Goal: Task Accomplishment & Management: Use online tool/utility

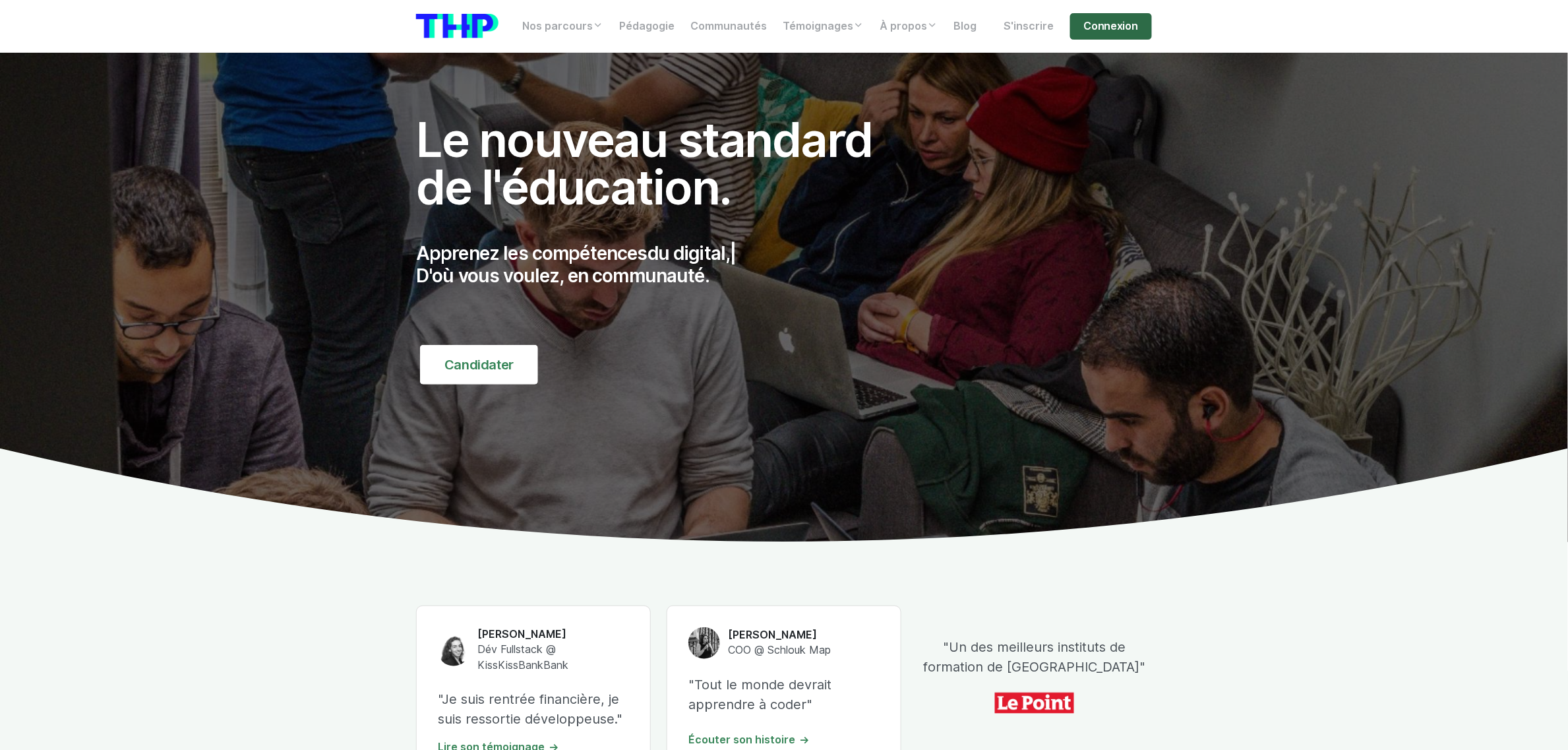
click at [1052, 22] on link "Connexion" at bounding box center [1111, 26] width 82 height 26
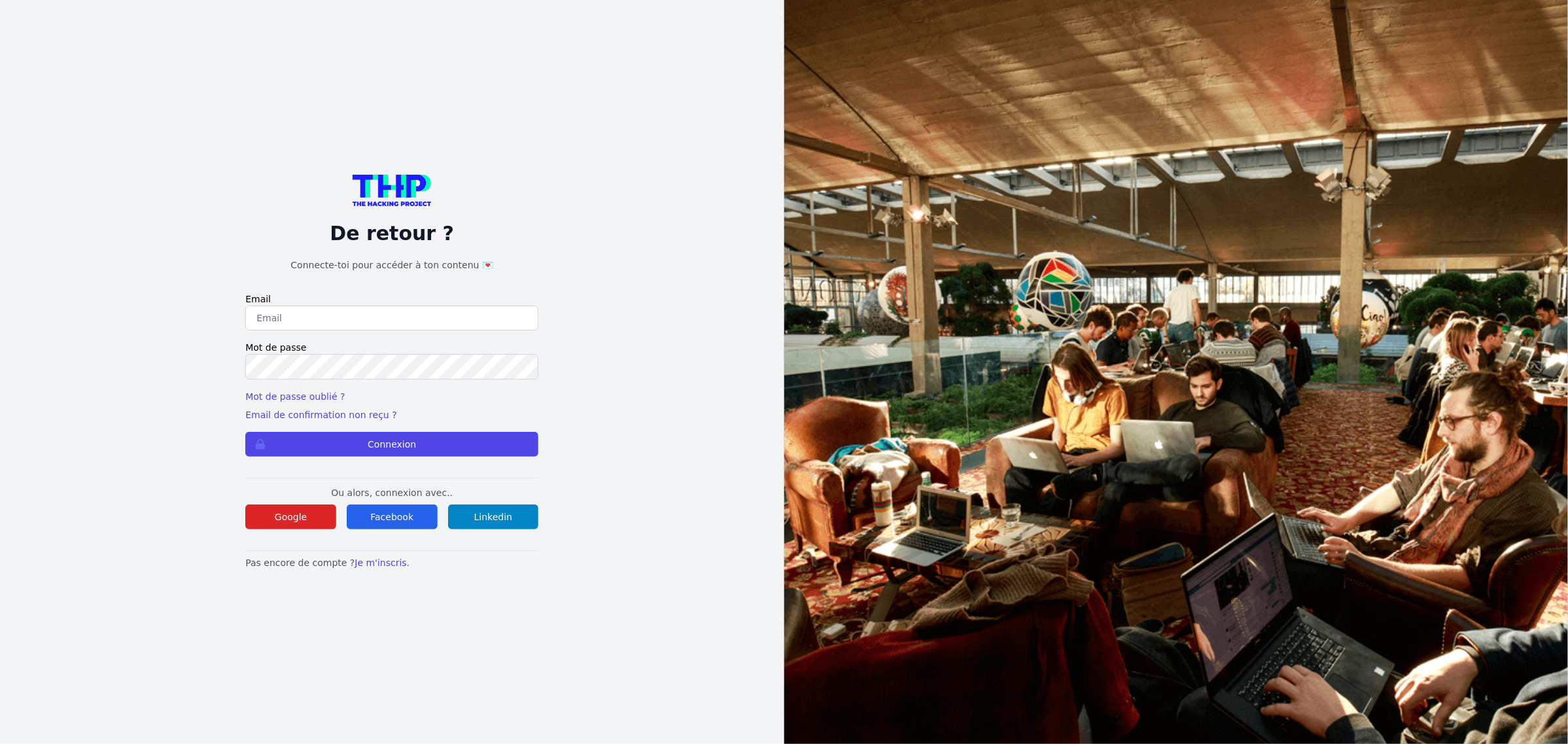
click at [280, 322] on input "email" at bounding box center [391, 318] width 293 height 25
type input "lucas.mrda@outlook.fr"
click at [245, 431] on button "Connexion" at bounding box center [391, 444] width 293 height 25
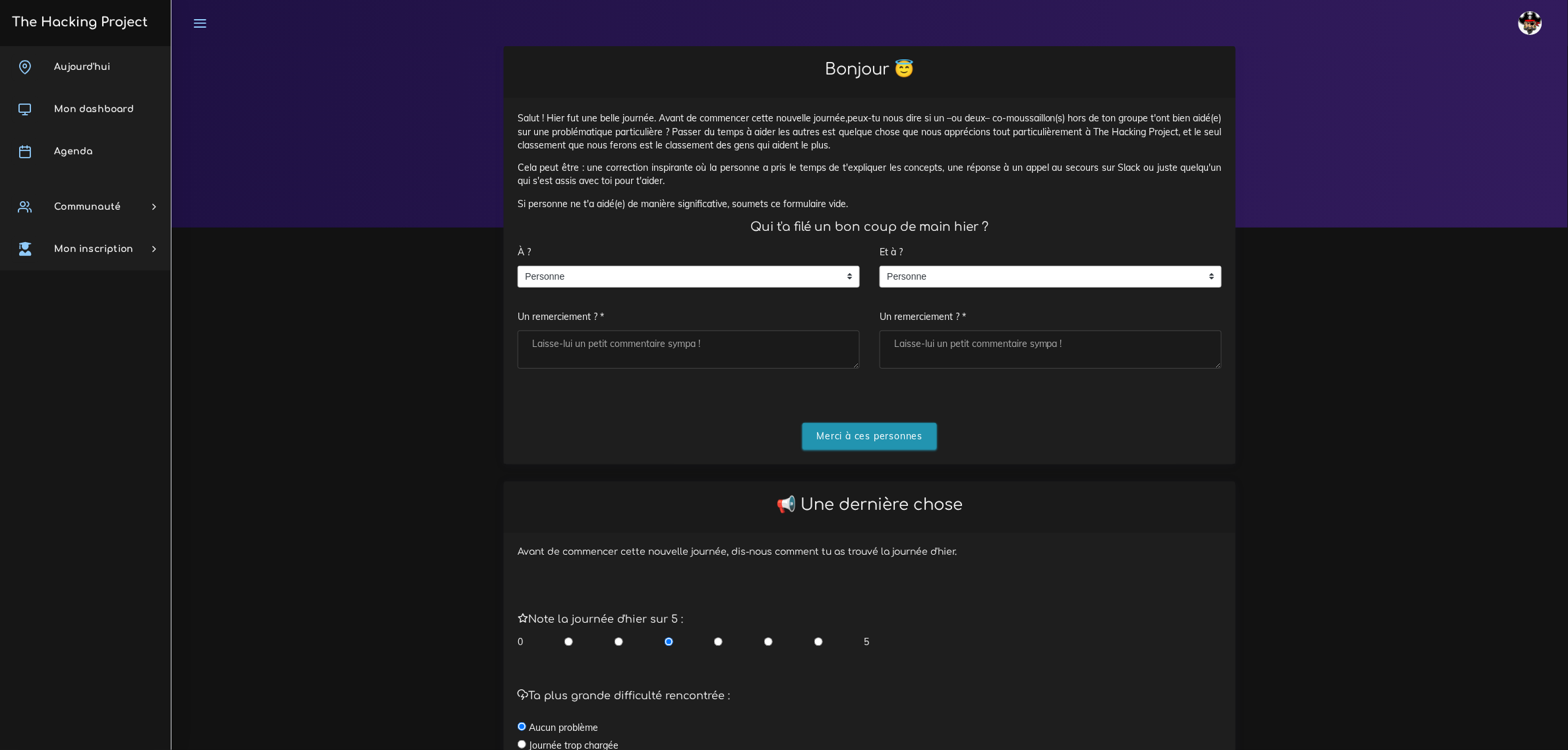
click at [895, 426] on input "Merci à ces personnes" at bounding box center [870, 436] width 135 height 27
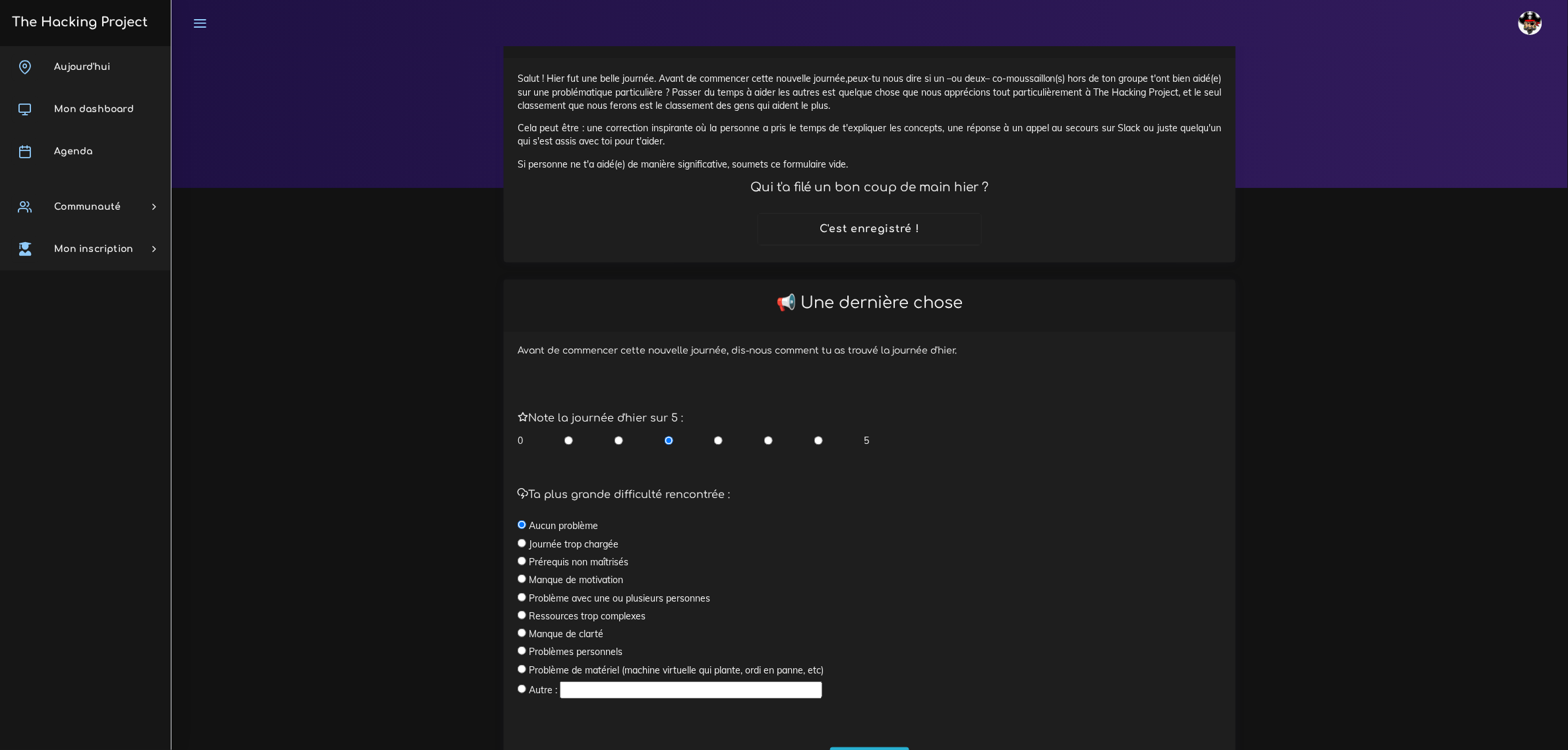
scroll to position [116, 0]
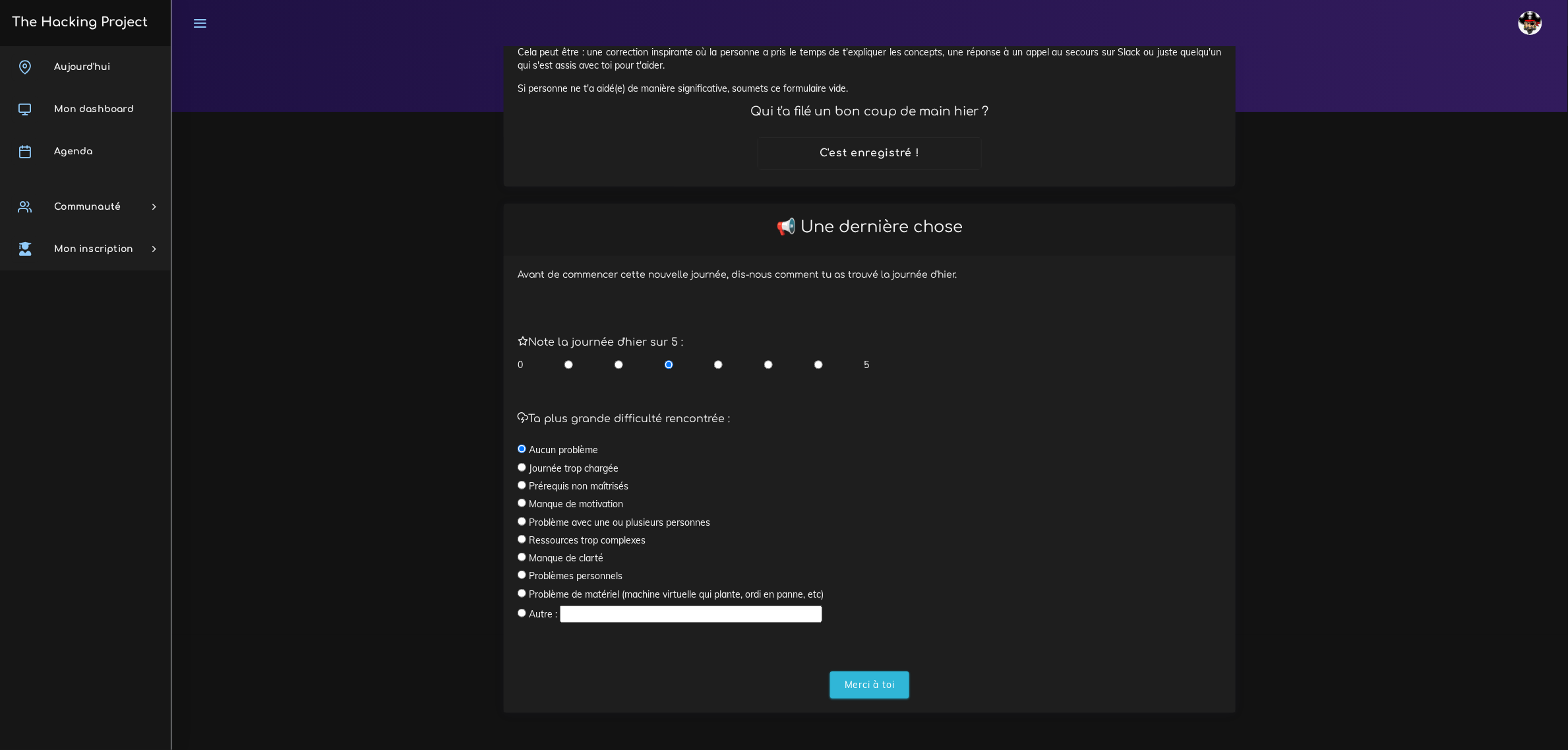
click at [891, 698] on div "Avant de commencer cette nouvelle journée, dis-nous comment tu as trouvé la jou…" at bounding box center [870, 484] width 731 height 456
click at [856, 675] on input "Merci à toi" at bounding box center [870, 684] width 79 height 27
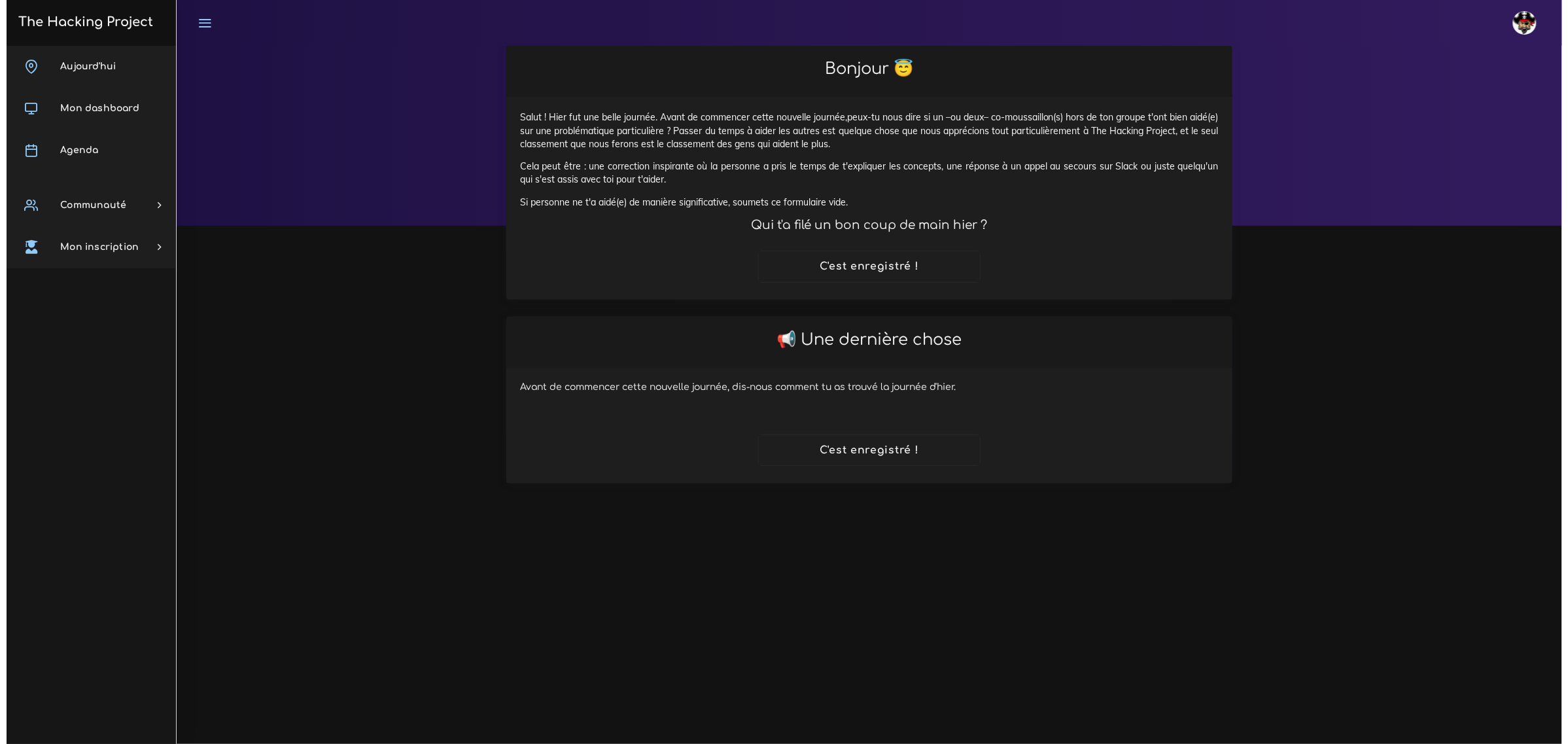
scroll to position [0, 0]
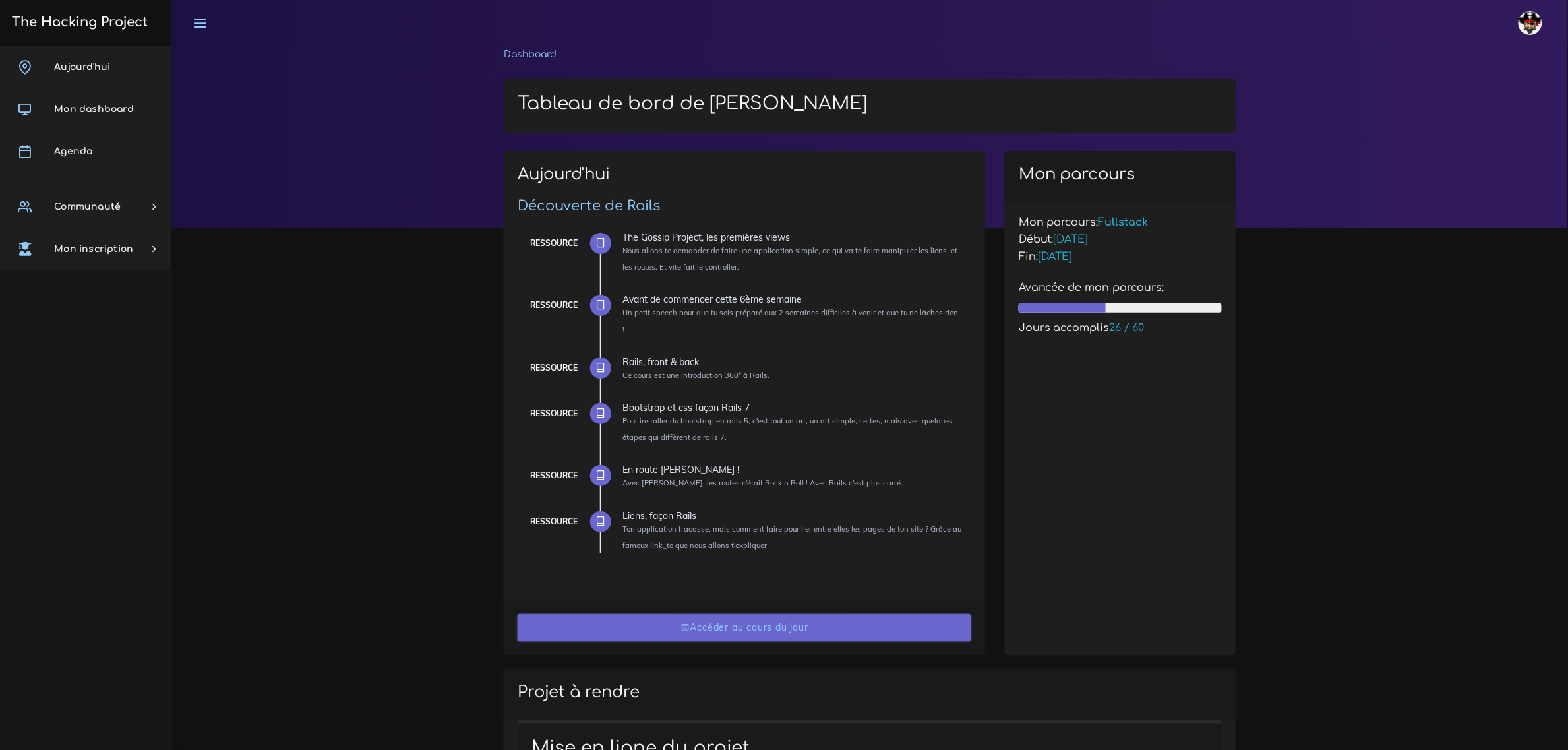
click at [762, 614] on link "Accéder au cours du jour" at bounding box center [744, 627] width 454 height 27
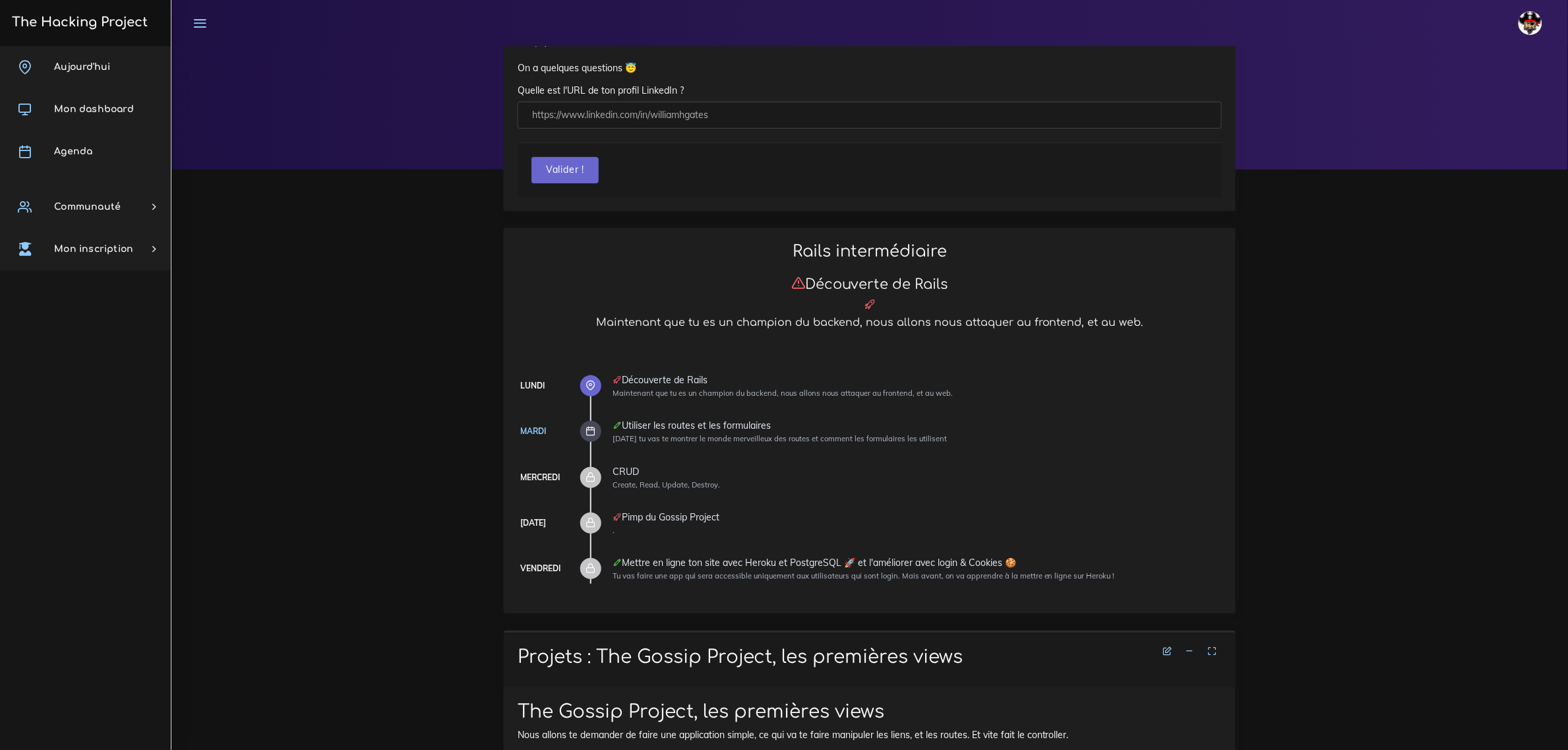
scroll to position [82, 0]
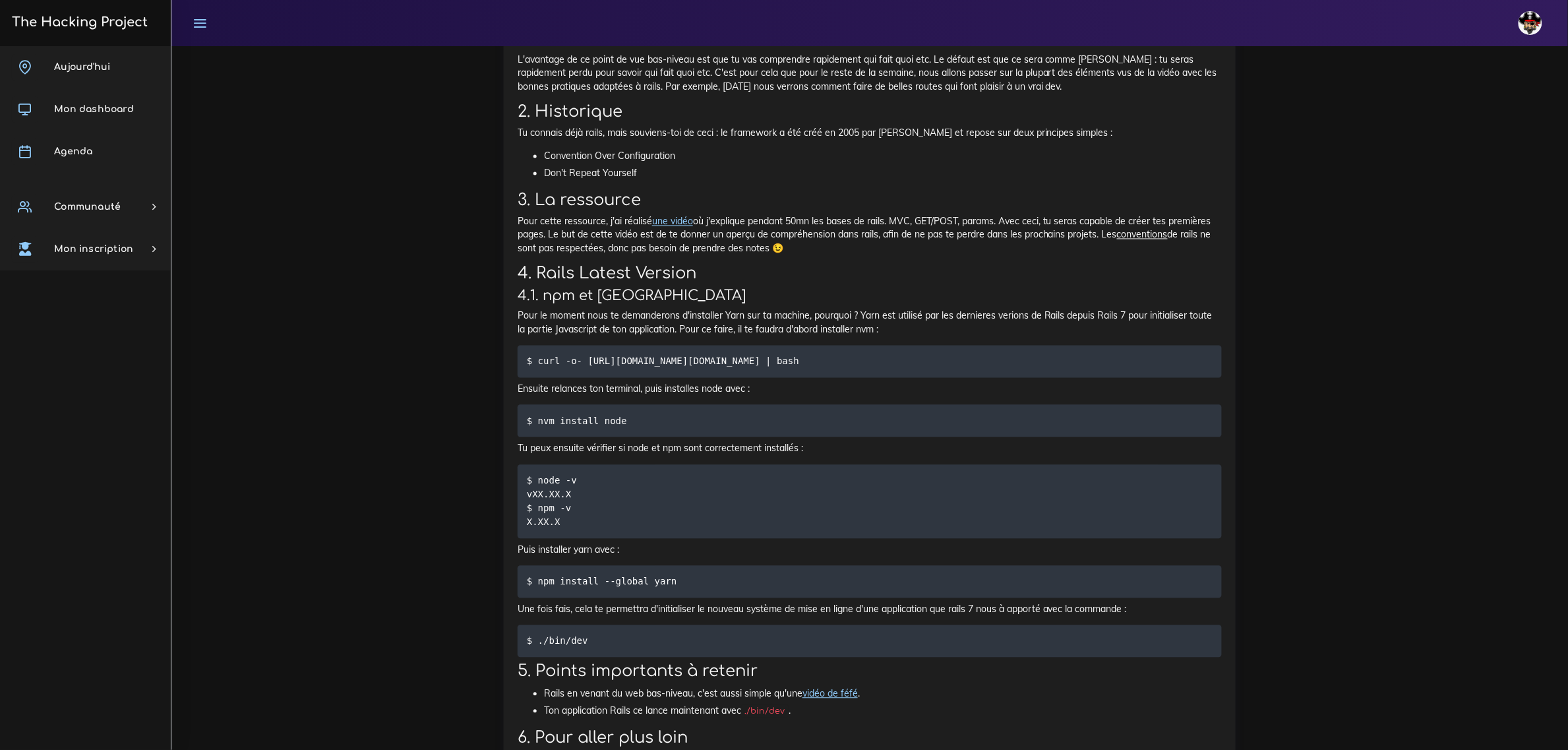
scroll to position [3050, 0]
